Goal: Information Seeking & Learning: Learn about a topic

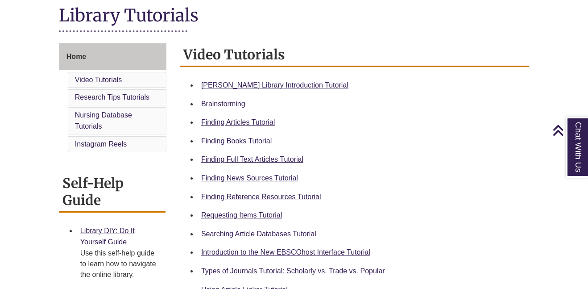
scroll to position [210, 0]
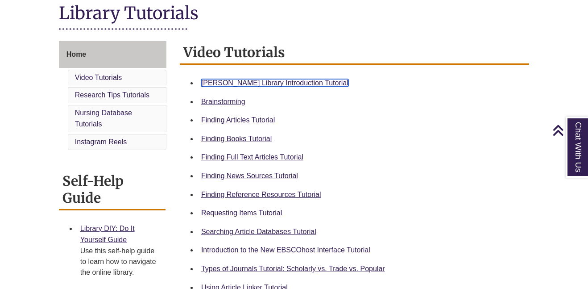
click at [242, 82] on link "Berntsen Library Introduction Tutorial" at bounding box center [274, 83] width 147 height 8
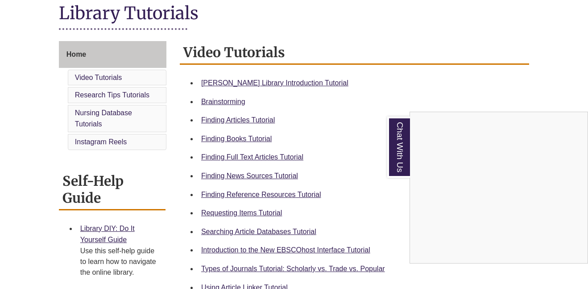
click at [249, 136] on div "Chat With Us" at bounding box center [294, 144] width 588 height 289
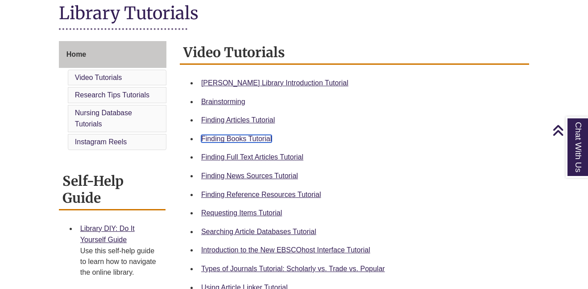
click at [249, 136] on link "Finding Books Tutorial" at bounding box center [236, 139] width 70 height 8
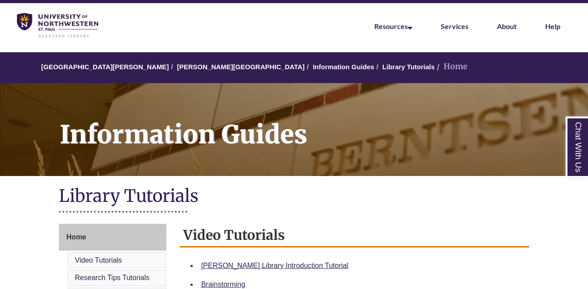
scroll to position [29, 0]
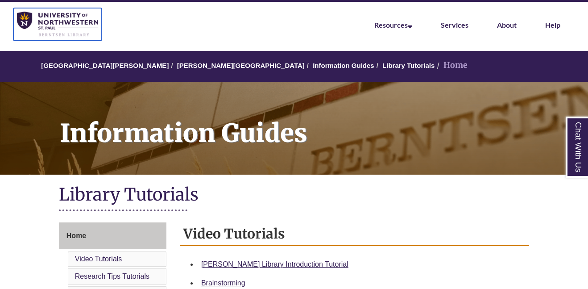
click at [62, 21] on img at bounding box center [57, 25] width 81 height 26
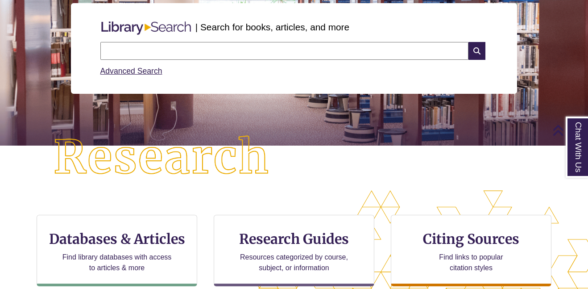
scroll to position [112, 0]
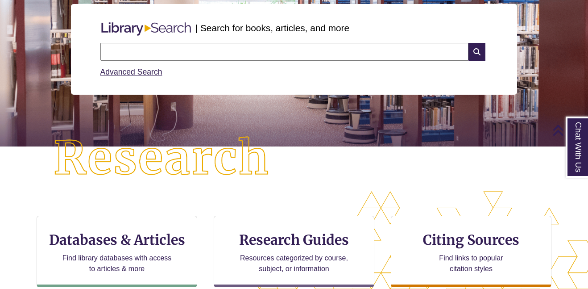
click at [190, 51] on input "text" at bounding box center [284, 52] width 368 height 18
type input "**********"
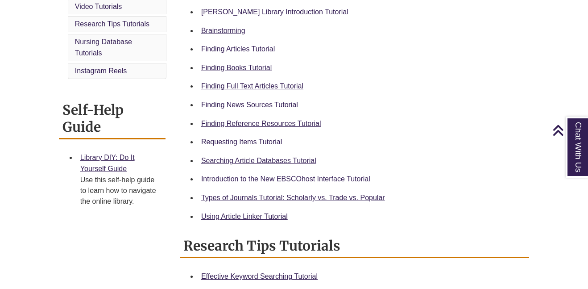
scroll to position [282, 0]
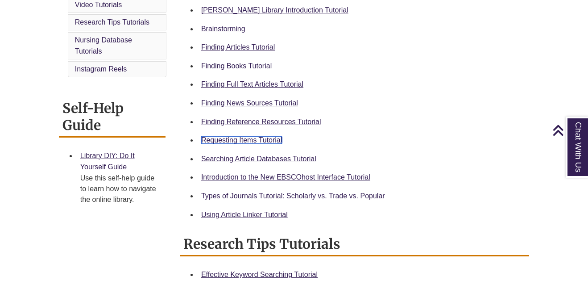
click at [220, 139] on link "Requesting Items Tutorial" at bounding box center [241, 140] width 81 height 8
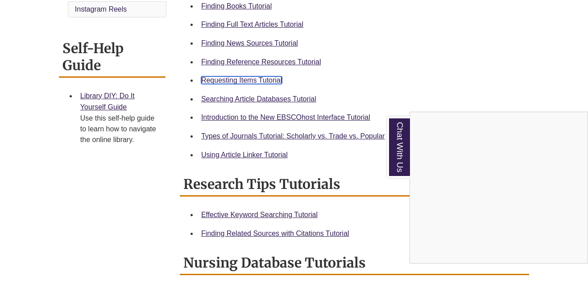
scroll to position [349, 0]
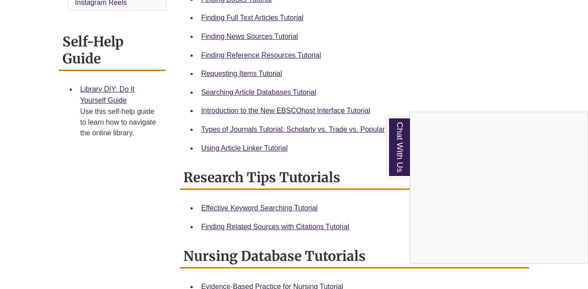
click at [239, 129] on div "Chat With Us" at bounding box center [294, 144] width 588 height 289
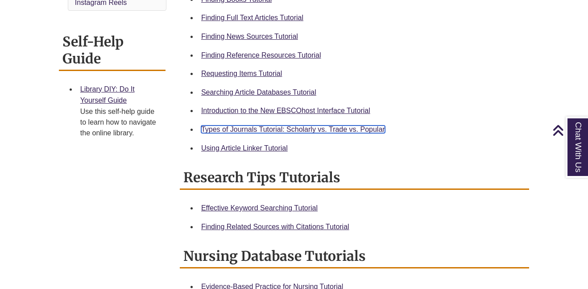
click at [240, 129] on link "Types of Journals Tutorial: Scholarly vs. Trade vs. Popular" at bounding box center [293, 129] width 184 height 8
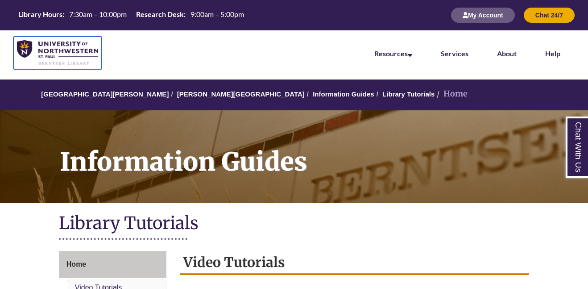
click at [69, 54] on img at bounding box center [57, 53] width 81 height 26
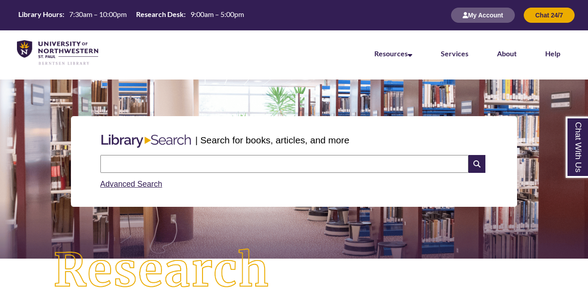
type input "**********"
click at [481, 164] on icon at bounding box center [476, 164] width 17 height 18
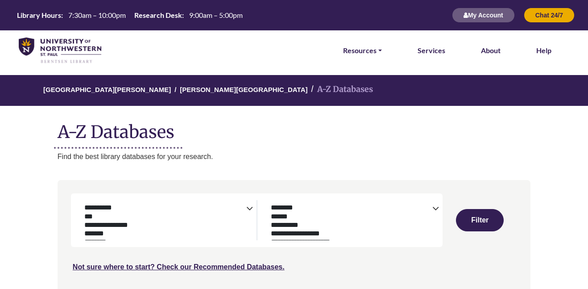
select select "Database Subject Filter"
select select "Database Types Filter"
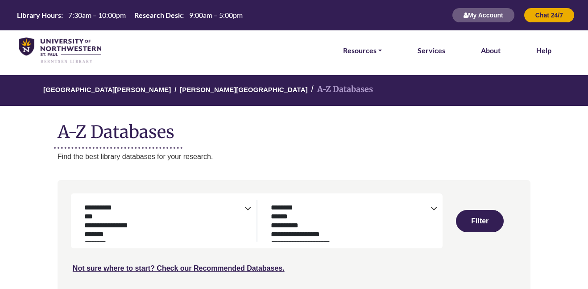
select select "Database Subject Filter"
select select "Database Types Filter"
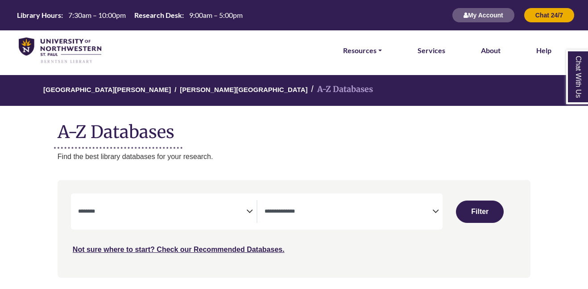
select select "Database Subject Filter"
select select "Database Types Filter"
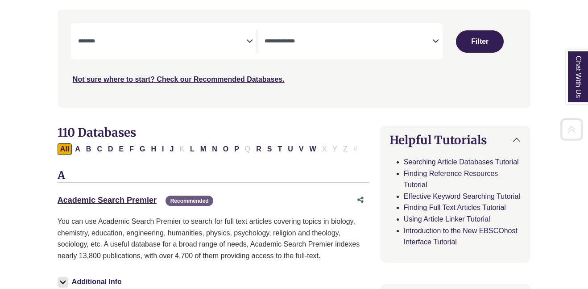
scroll to position [183, 0]
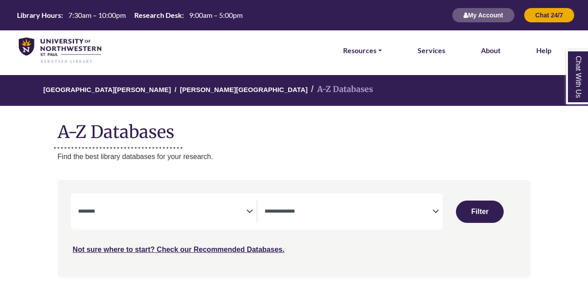
select select "Database Subject Filter"
select select "Database Types Filter"
select select "Database Subject Filter"
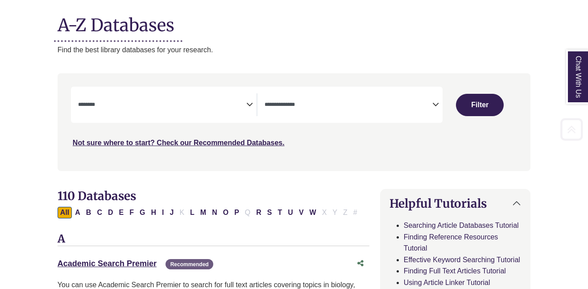
scroll to position [108, 0]
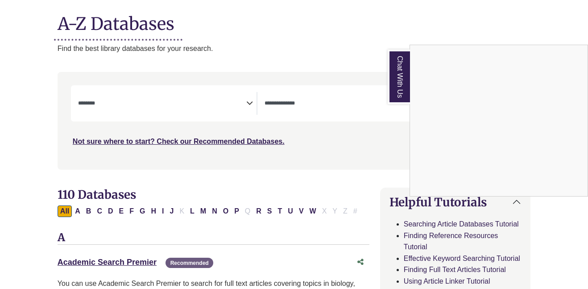
click at [196, 98] on div "Chat With Us" at bounding box center [294, 144] width 588 height 289
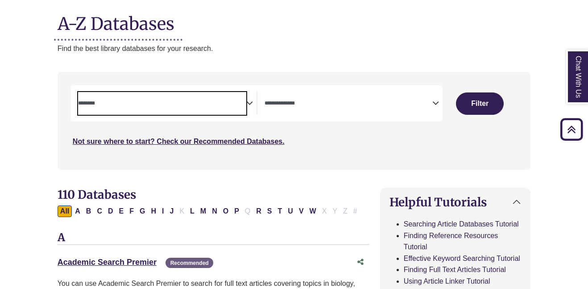
click at [212, 105] on textarea "Search" at bounding box center [162, 103] width 168 height 7
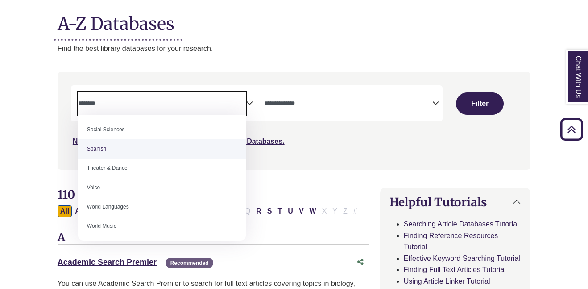
scroll to position [794, 0]
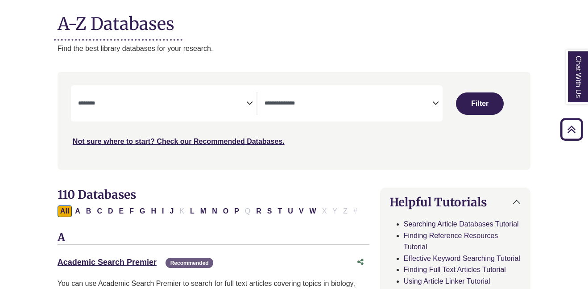
click at [347, 90] on div "**********" at bounding box center [257, 103] width 372 height 36
click at [345, 97] on span "Search filters" at bounding box center [349, 103] width 168 height 23
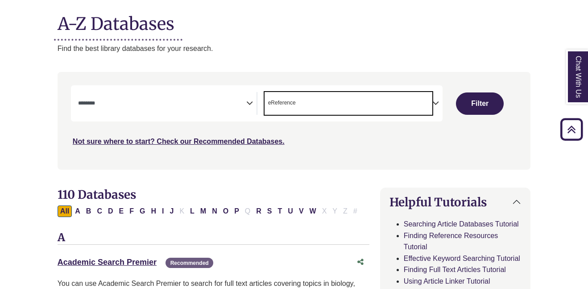
scroll to position [18, 0]
click at [436, 98] on icon "Search filters" at bounding box center [435, 101] width 7 height 13
click at [373, 102] on span "× eReference × Juvenile Databases" at bounding box center [349, 103] width 168 height 23
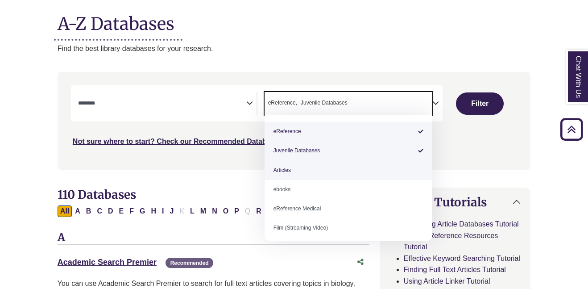
select select "*****"
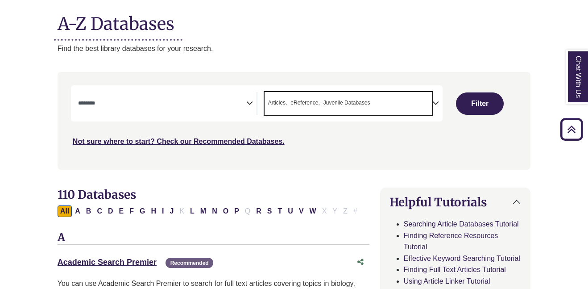
click at [403, 97] on span "× Articles × eReference × Juvenile Databases" at bounding box center [349, 103] width 168 height 23
click at [394, 110] on span "× Articles × ebooks × eReference × Juvenile Databases" at bounding box center [349, 103] width 168 height 23
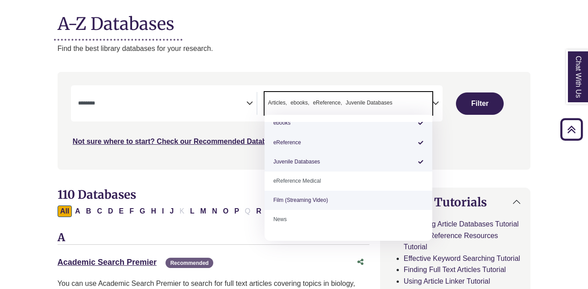
scroll to position [62, 0]
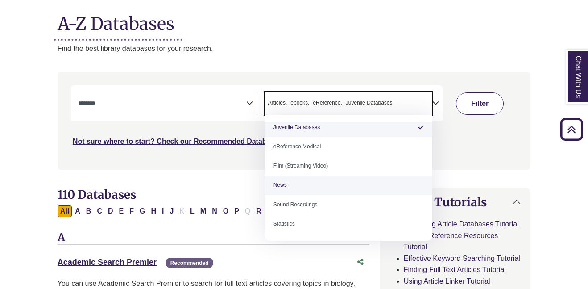
click at [462, 98] on button "Filter" at bounding box center [480, 103] width 48 height 22
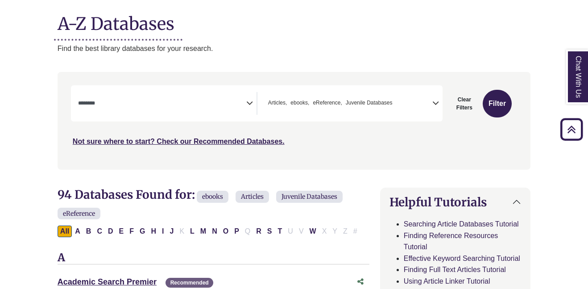
click at [371, 106] on span "Juvenile Databases" at bounding box center [369, 103] width 47 height 8
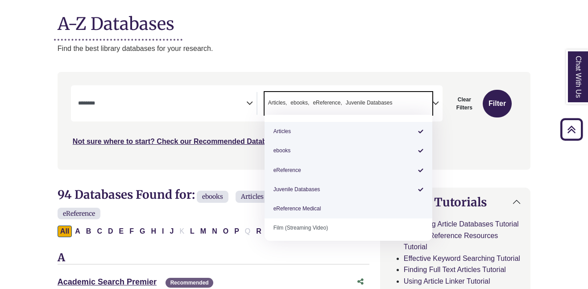
scroll to position [62, 0]
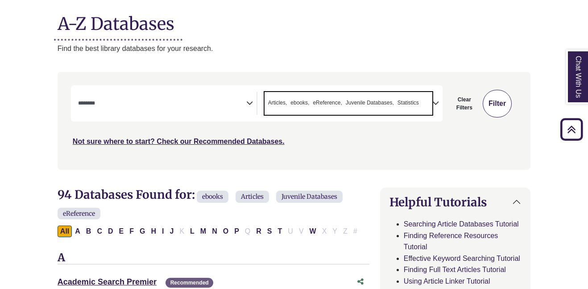
click at [487, 110] on button "Filter" at bounding box center [497, 104] width 29 height 28
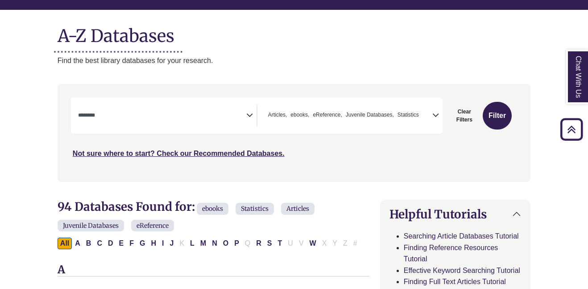
scroll to position [95, 0]
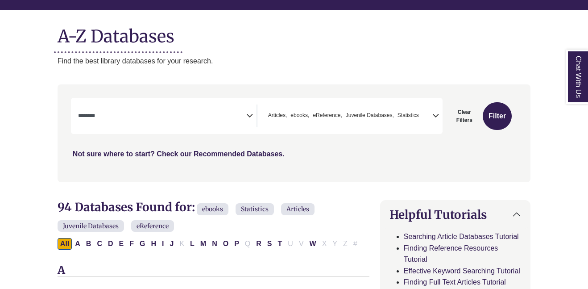
click at [232, 119] on textarea "Search" at bounding box center [162, 116] width 168 height 7
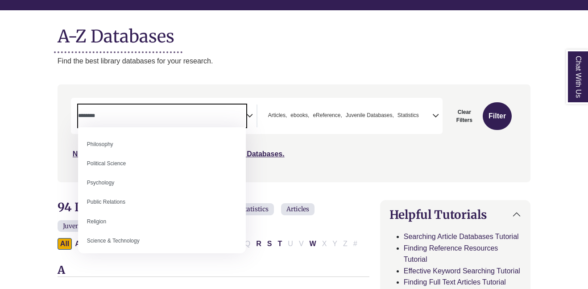
scroll to position [676, 0]
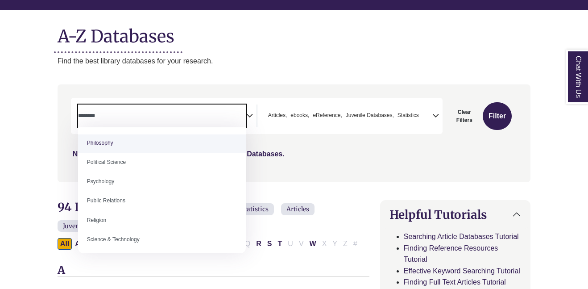
select select "******"
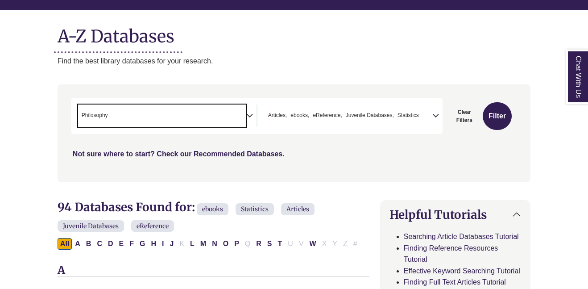
click at [139, 118] on span "× Philosophy" at bounding box center [162, 115] width 168 height 23
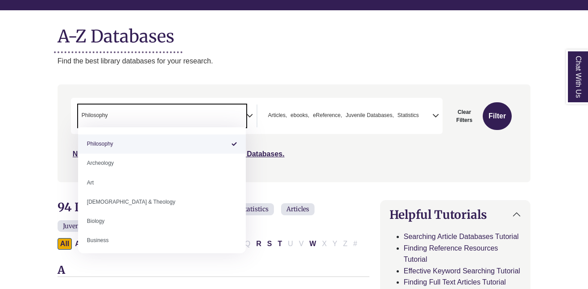
click at [90, 115] on span "Philosophy" at bounding box center [95, 115] width 26 height 8
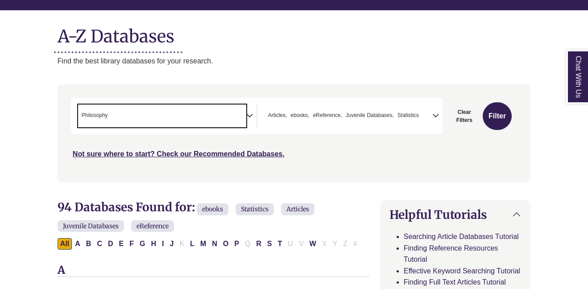
click at [90, 115] on span "Philosophy" at bounding box center [95, 115] width 26 height 8
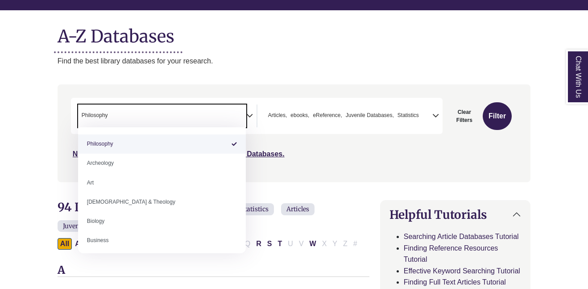
click at [90, 115] on span "Philosophy" at bounding box center [95, 115] width 26 height 8
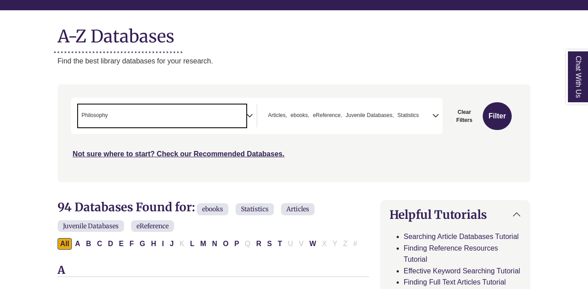
click at [90, 115] on span "Philosophy" at bounding box center [95, 115] width 26 height 8
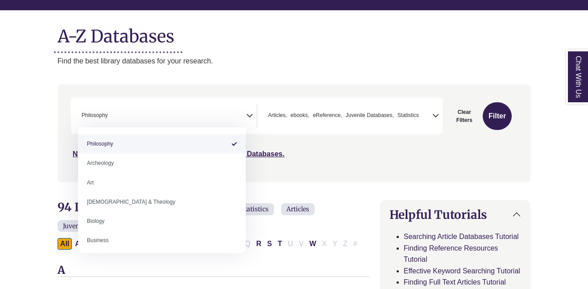
select select "Database Subject Filter"
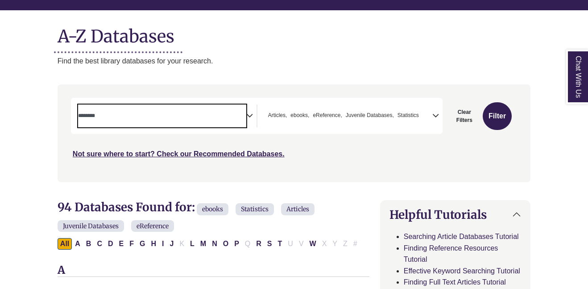
click at [99, 85] on nav "**********" at bounding box center [294, 132] width 473 height 97
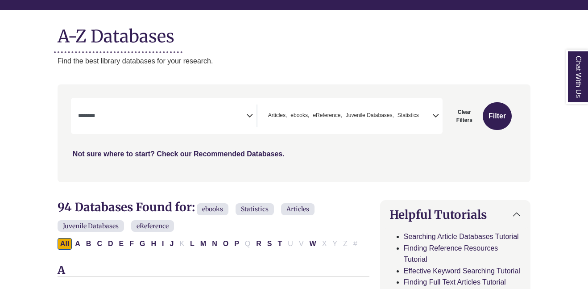
click at [98, 116] on textarea "Search" at bounding box center [162, 116] width 168 height 7
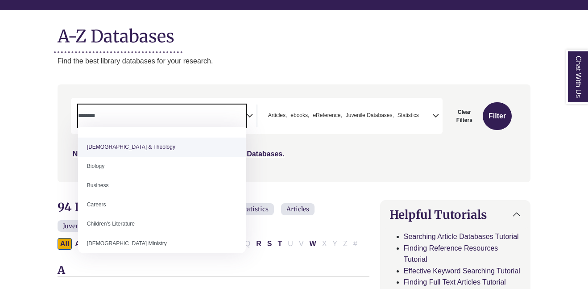
scroll to position [0, 0]
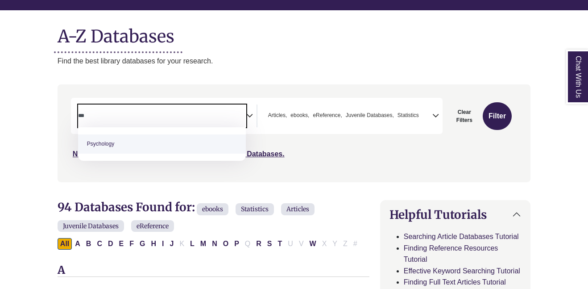
type textarea "***"
select select "*****"
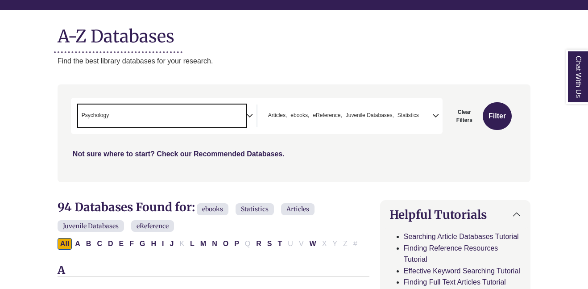
click at [133, 110] on span "× Psychology" at bounding box center [162, 115] width 168 height 23
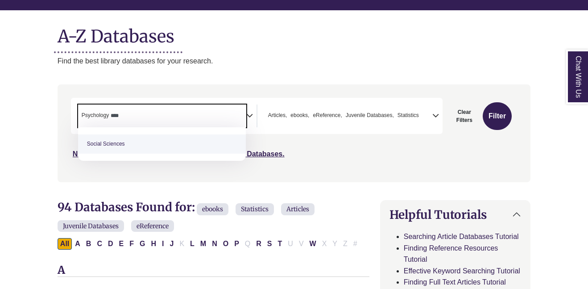
type textarea "****"
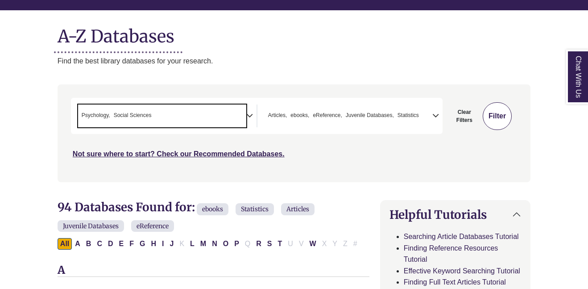
click at [500, 116] on button "Filter" at bounding box center [497, 116] width 29 height 28
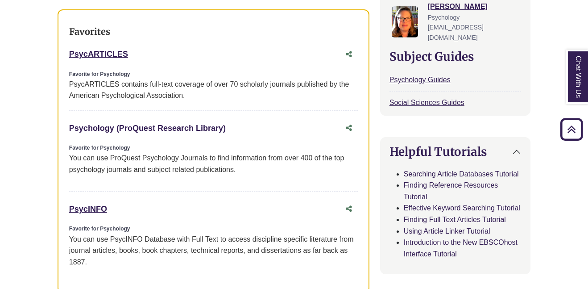
scroll to position [350, 0]
click at [214, 107] on div "PsycARTICLES This link opens in a new window Favorite for Psychology PsycARTICL…" at bounding box center [213, 78] width 289 height 65
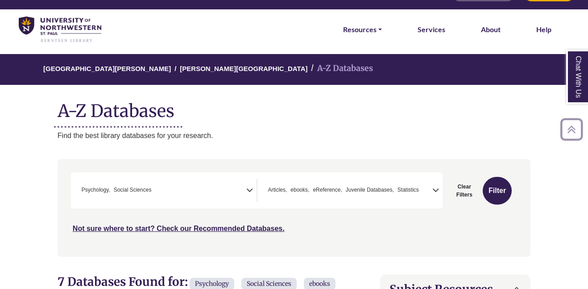
scroll to position [138, 0]
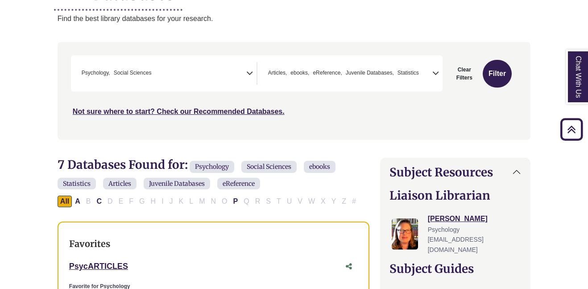
click at [175, 75] on span "× Psychology × Social Sciences" at bounding box center [162, 73] width 168 height 23
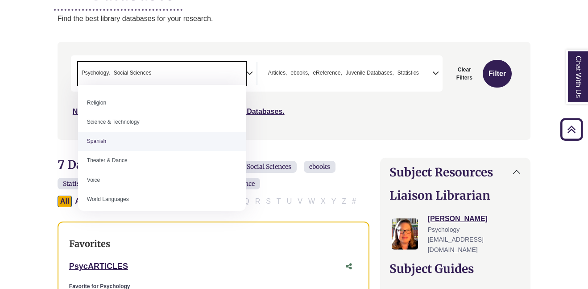
scroll to position [794, 0]
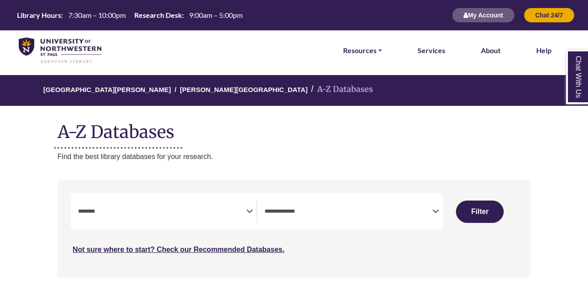
select select "Database Subject Filter"
select select "Database Types Filter"
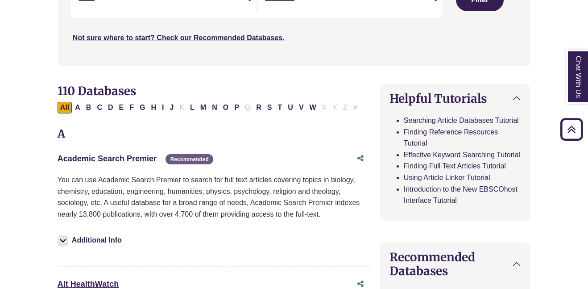
scroll to position [220, 0]
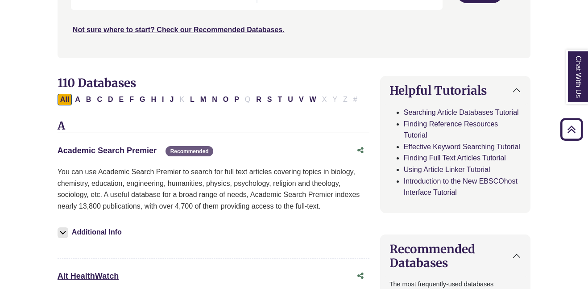
click at [130, 151] on link "Academic Search Premier This link opens in a new window" at bounding box center [107, 150] width 99 height 9
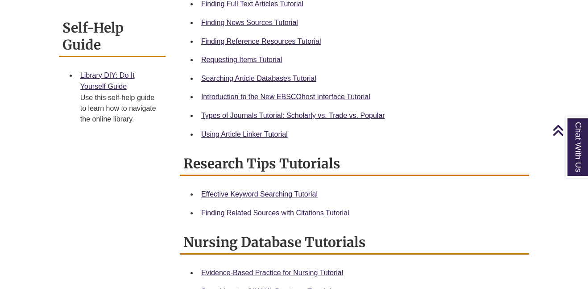
scroll to position [365, 0]
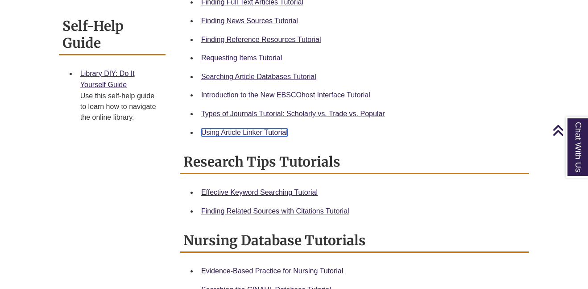
click at [274, 130] on link "Using Article Linker Tutorial" at bounding box center [244, 133] width 87 height 8
